Goal: Information Seeking & Learning: Learn about a topic

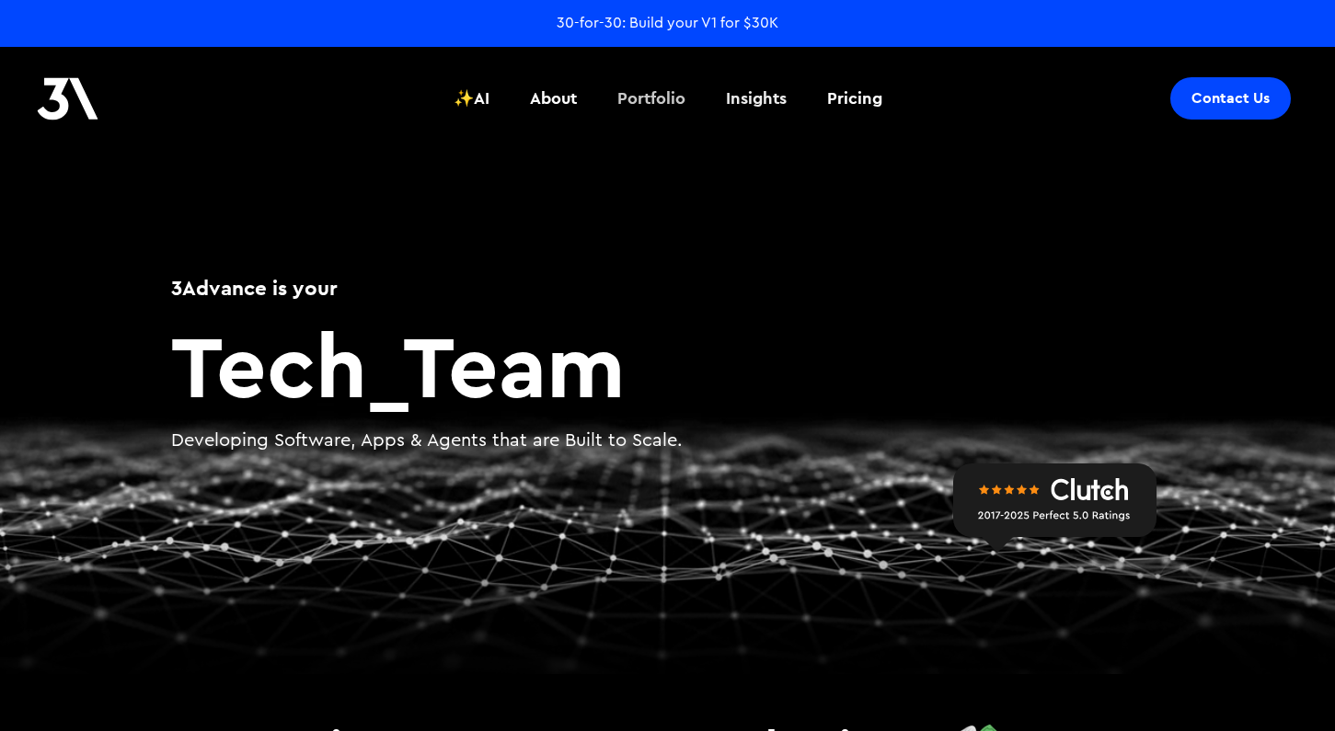
click at [674, 99] on div "Portfolio" at bounding box center [651, 98] width 68 height 24
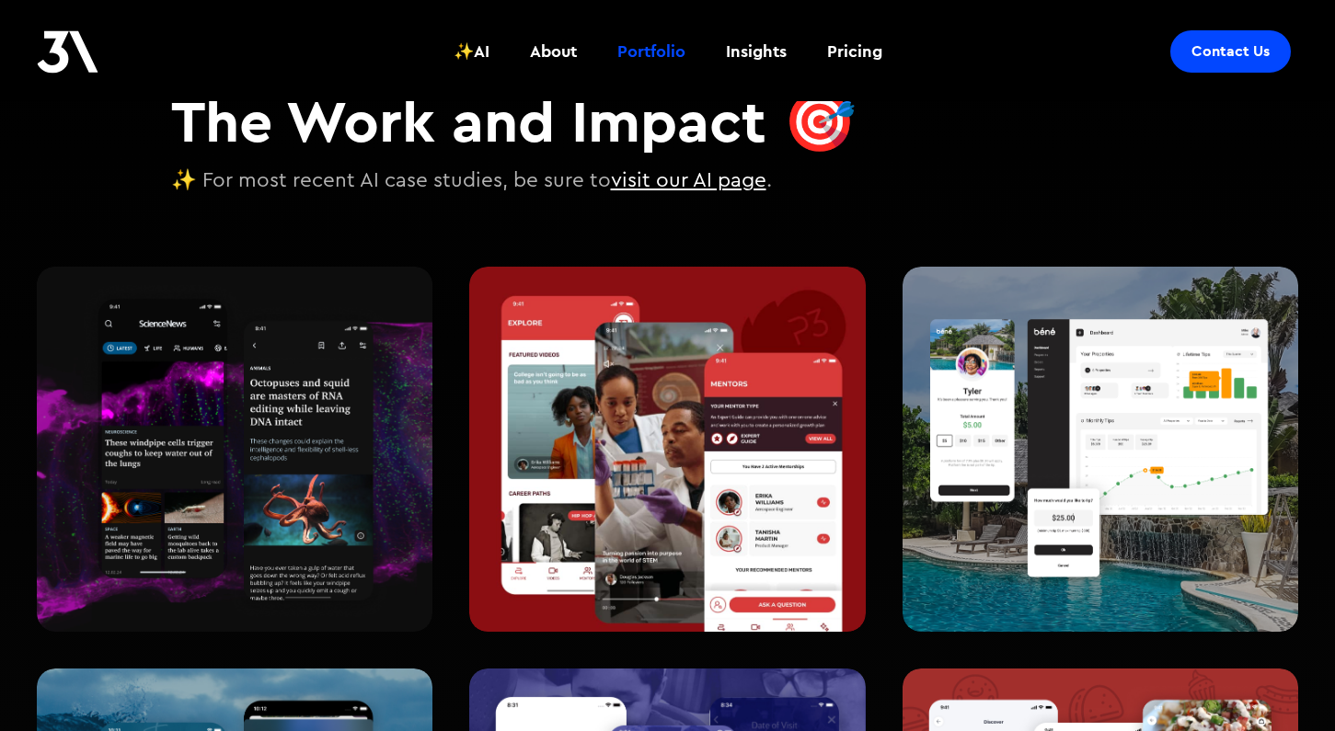
scroll to position [189, 0]
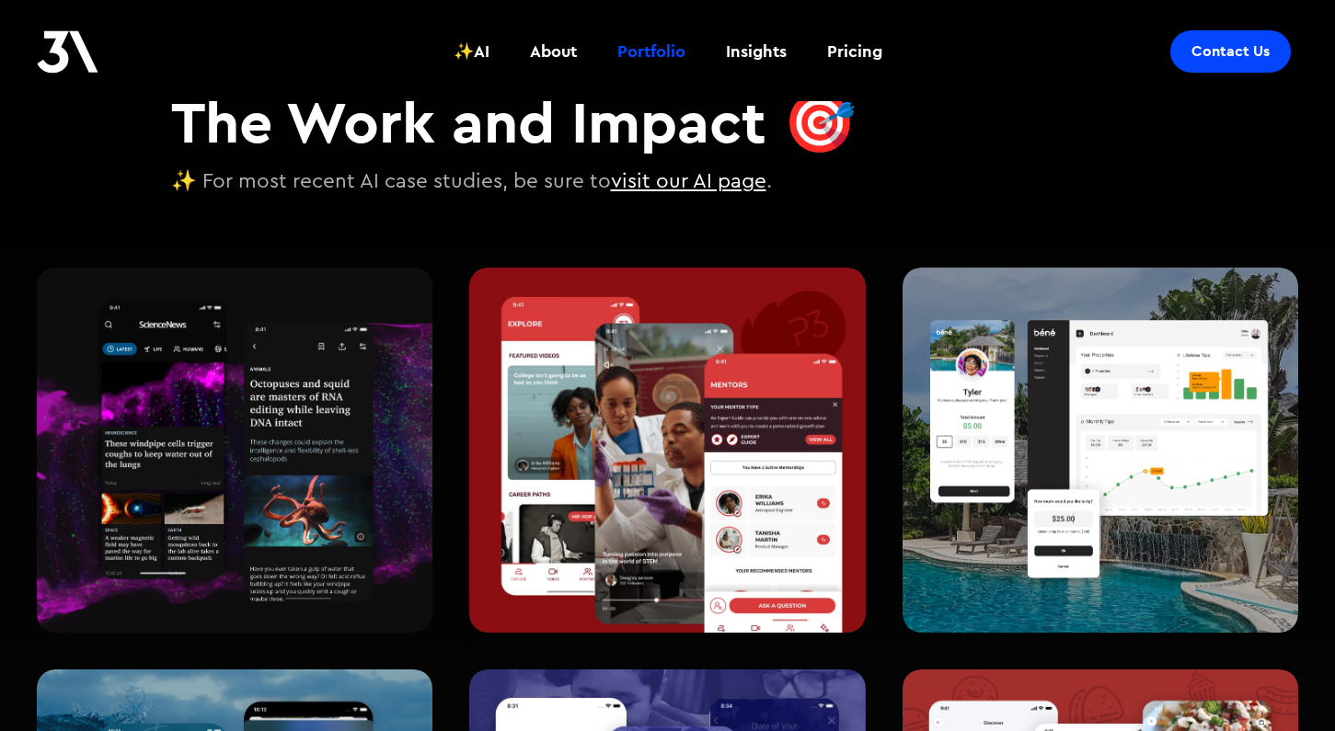
click at [661, 285] on img at bounding box center [667, 450] width 396 height 365
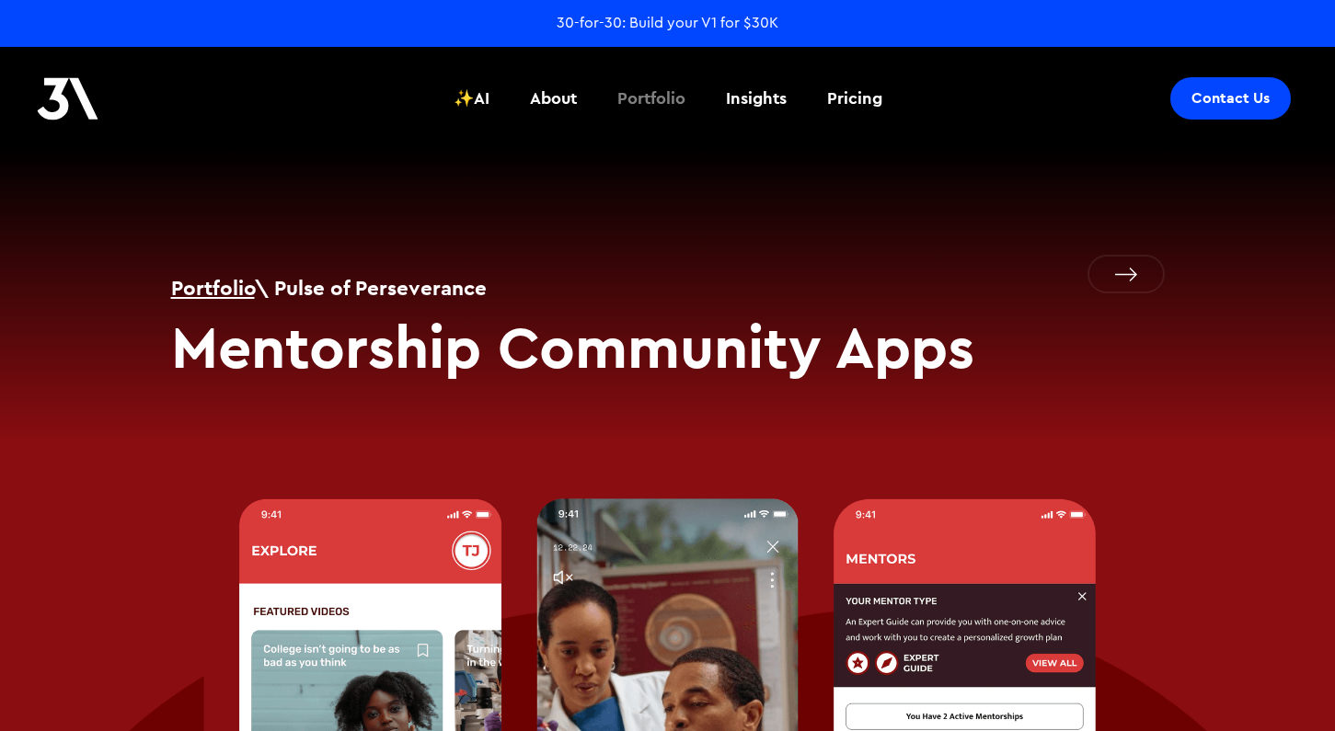
click at [645, 89] on div "Portfolio" at bounding box center [651, 98] width 68 height 24
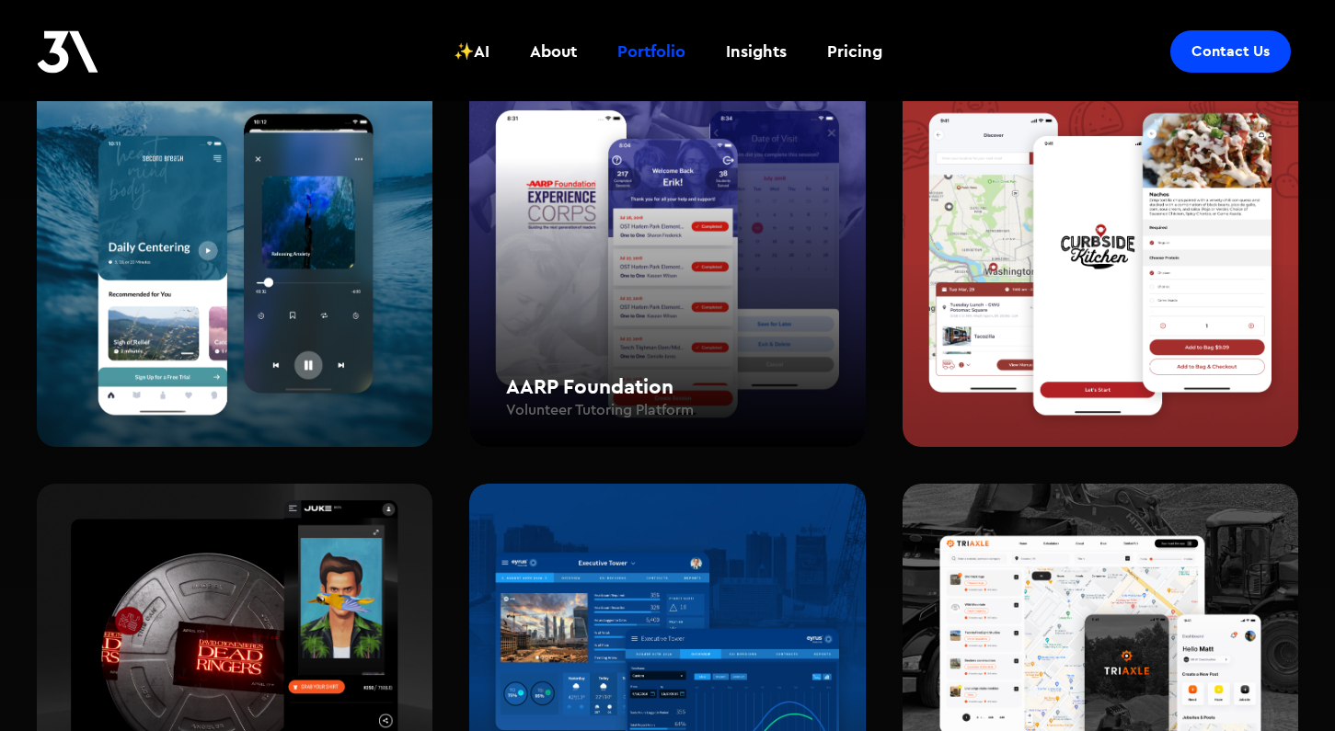
scroll to position [766, 0]
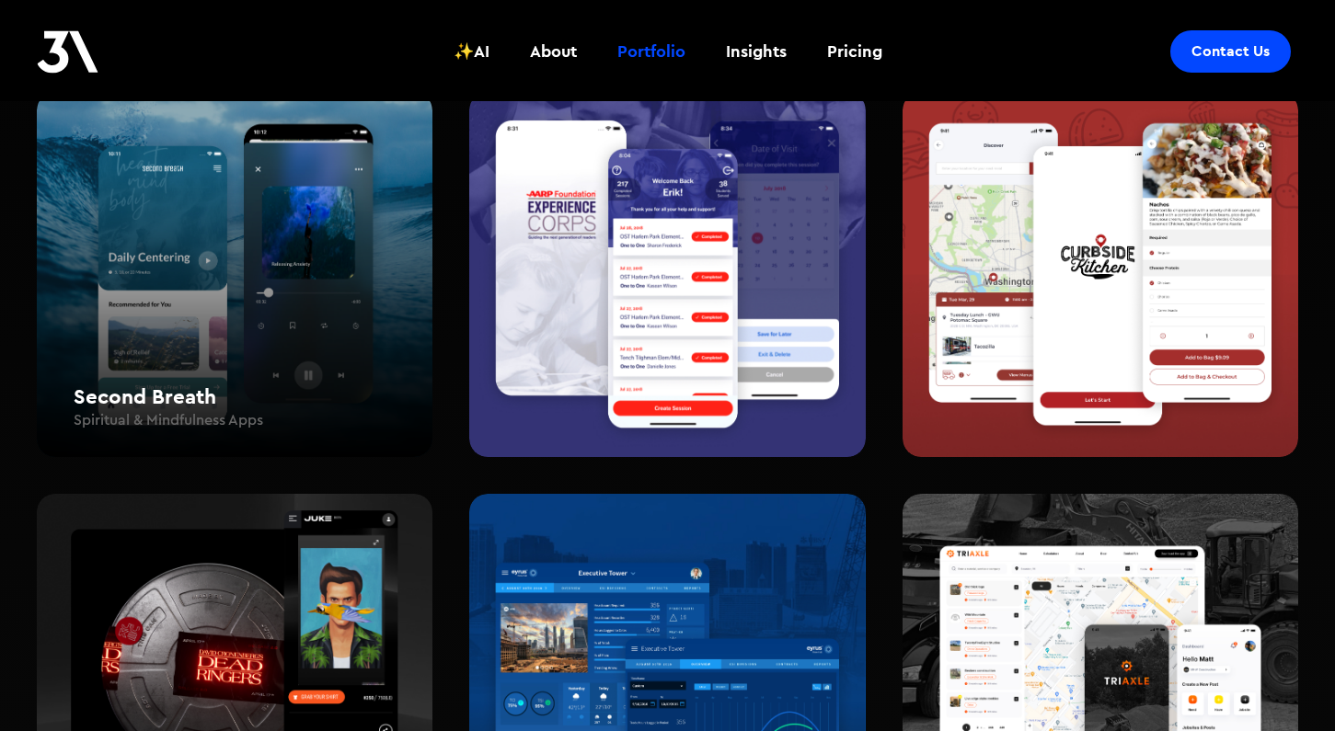
click at [300, 290] on div "Second Breath Spiritual & Mindfulness Apps" at bounding box center [235, 275] width 396 height 366
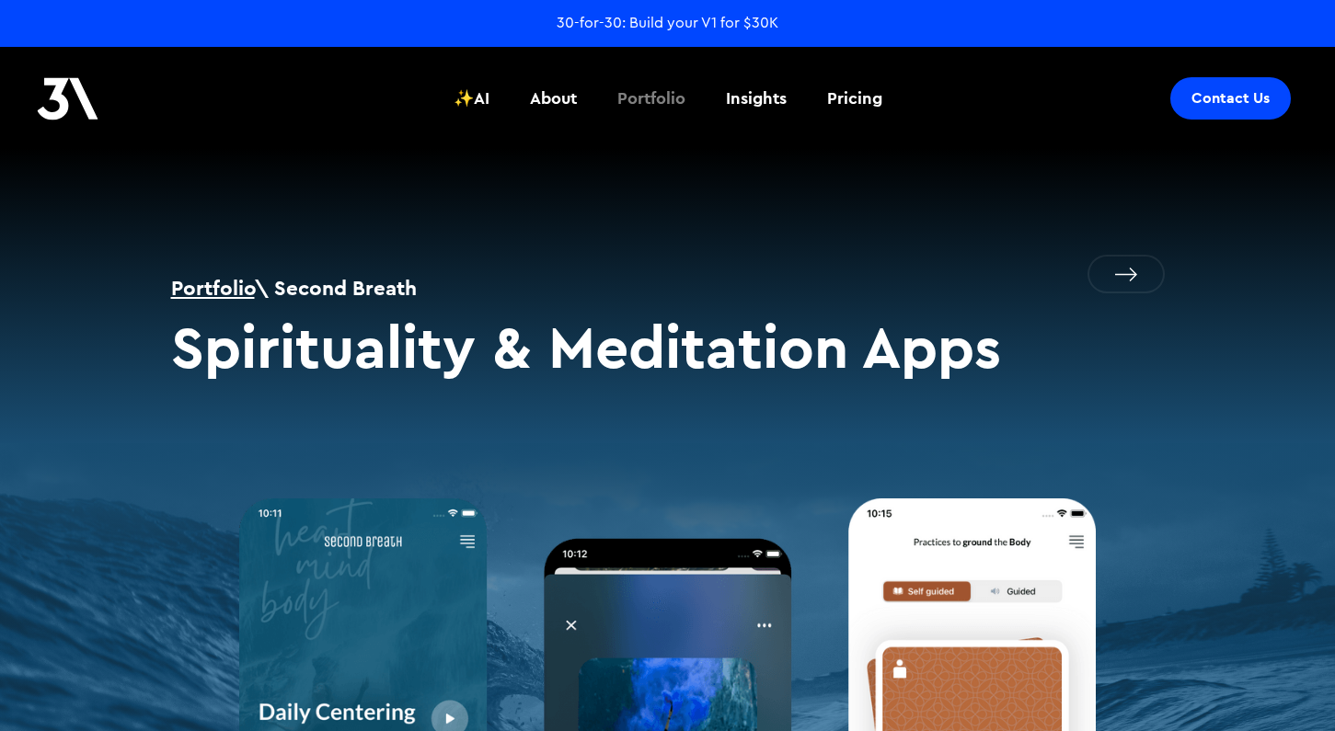
click at [666, 89] on div "Portfolio" at bounding box center [651, 98] width 68 height 24
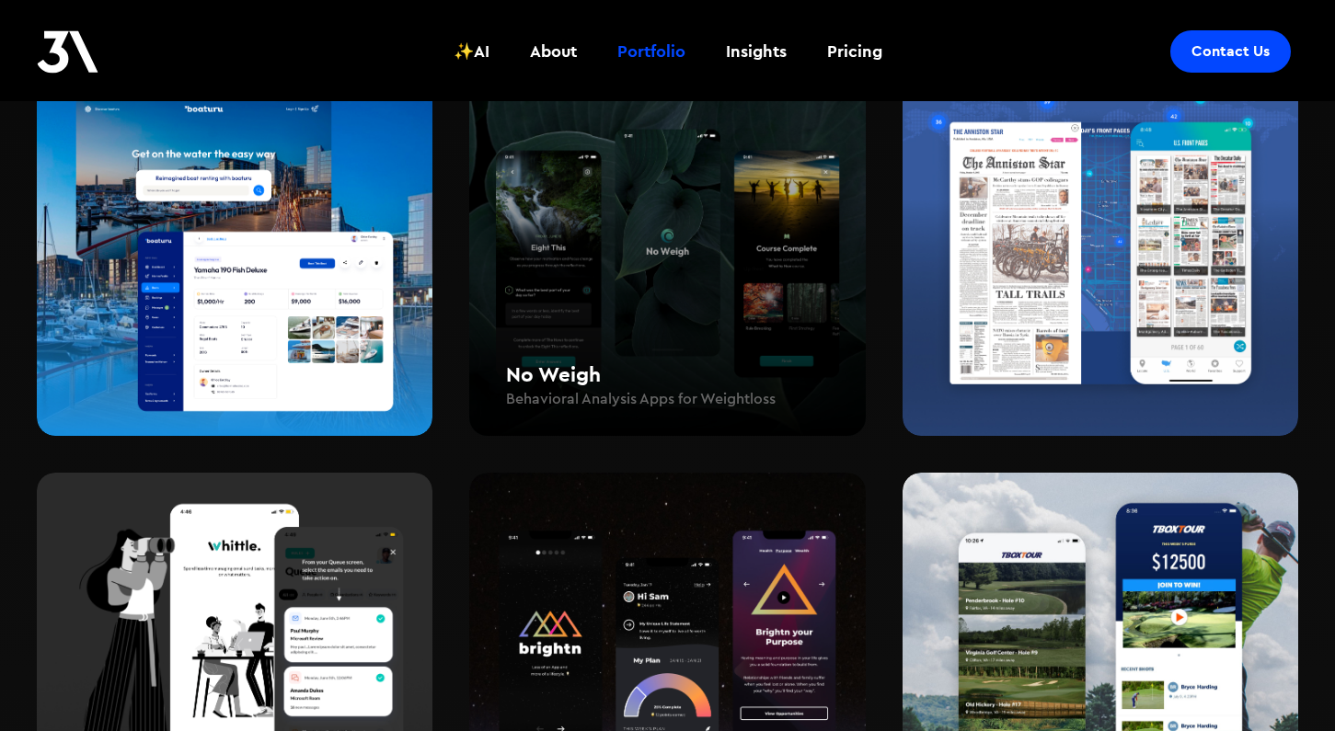
scroll to position [1994, 0]
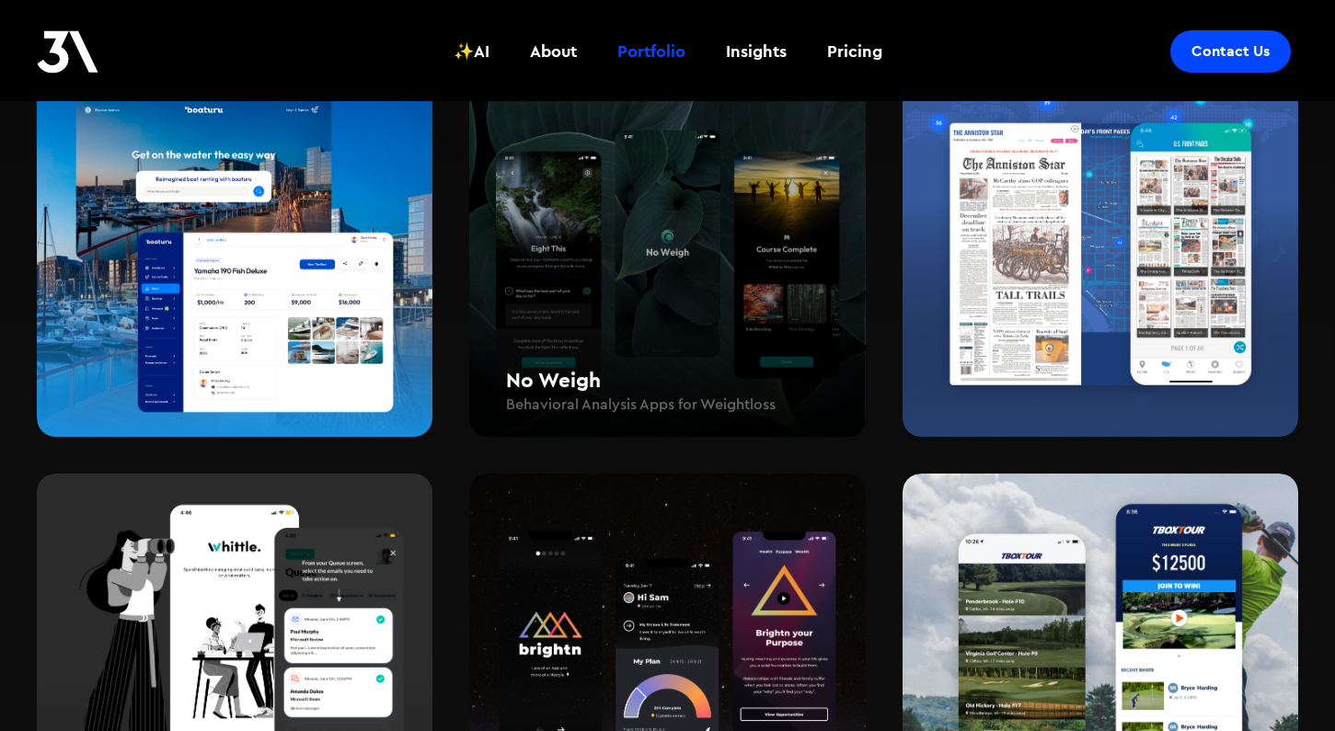
click at [632, 297] on div "No Weigh Behavioral Analysis Apps for Weightloss" at bounding box center [667, 258] width 396 height 366
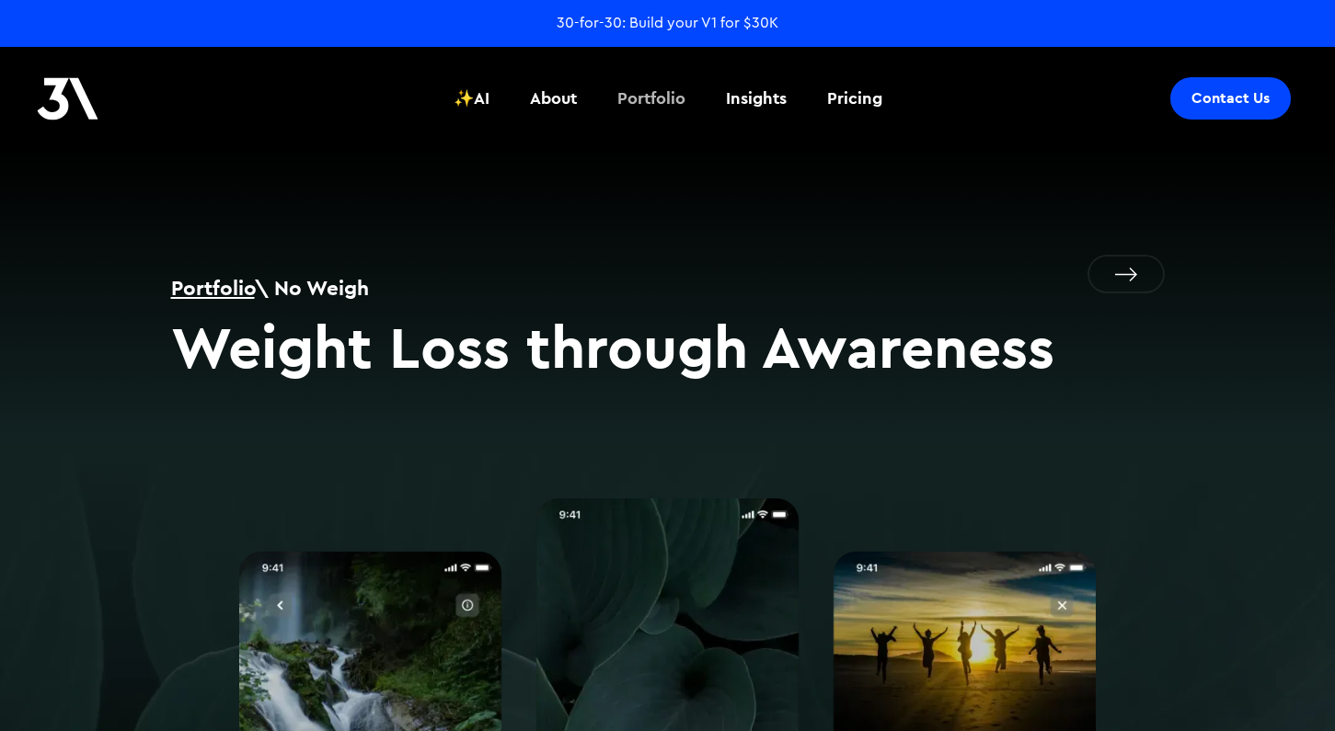
click at [627, 98] on div "Portfolio" at bounding box center [651, 98] width 68 height 24
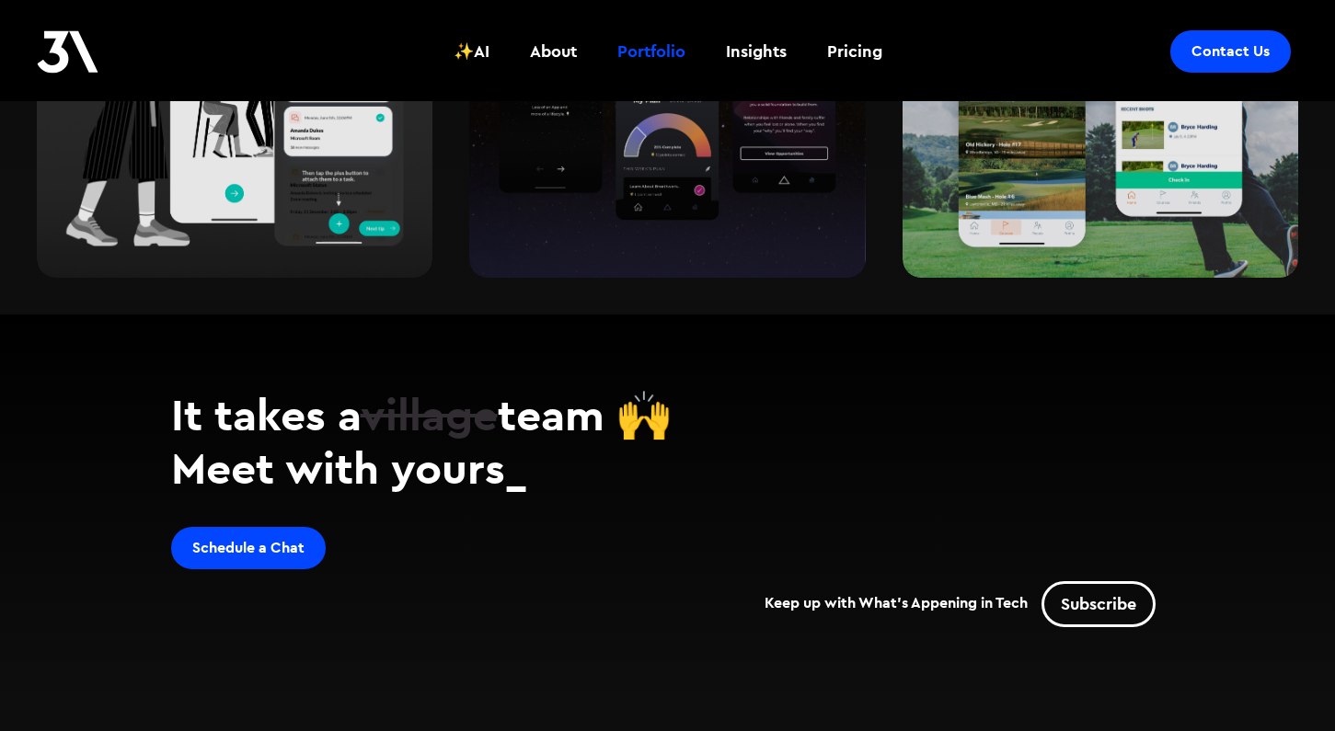
scroll to position [2479, 0]
